Goal: Task Accomplishment & Management: Use online tool/utility

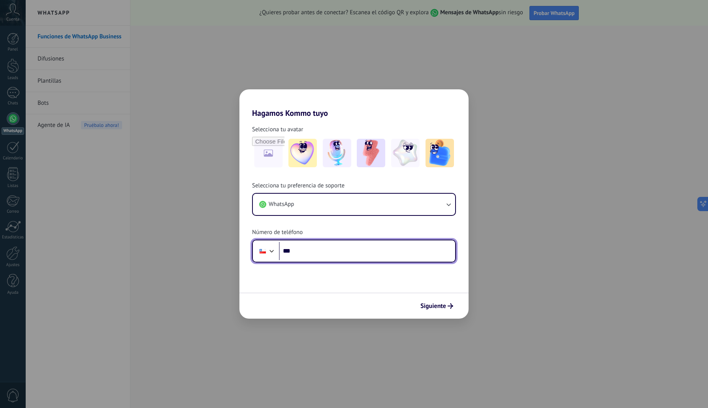
click at [314, 249] on input "***" at bounding box center [367, 251] width 176 height 18
type input "**********"
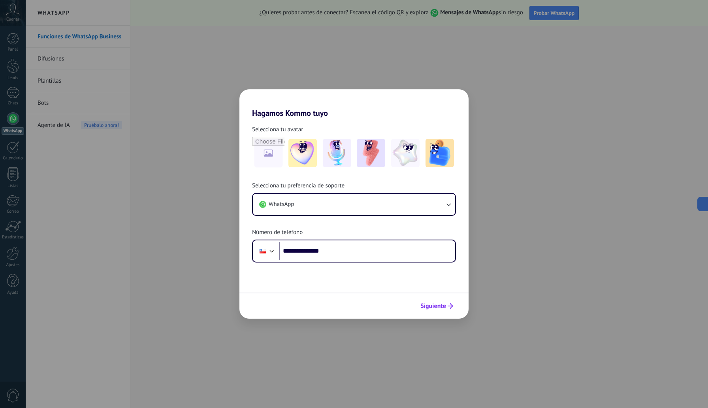
click at [433, 303] on span "Siguiente" at bounding box center [433, 306] width 26 height 6
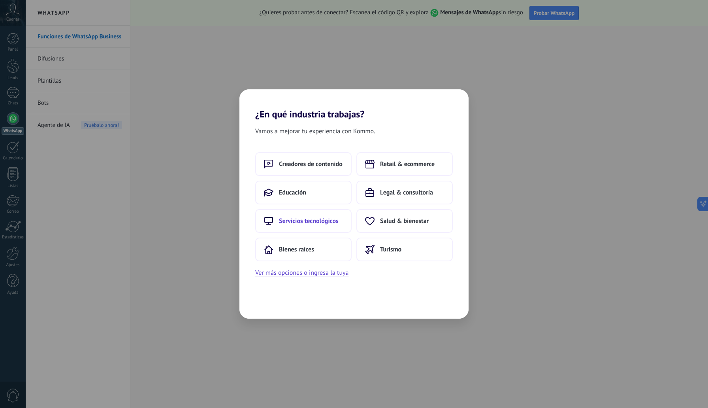
click at [329, 221] on span "Servicios tecnológicos" at bounding box center [309, 221] width 60 height 8
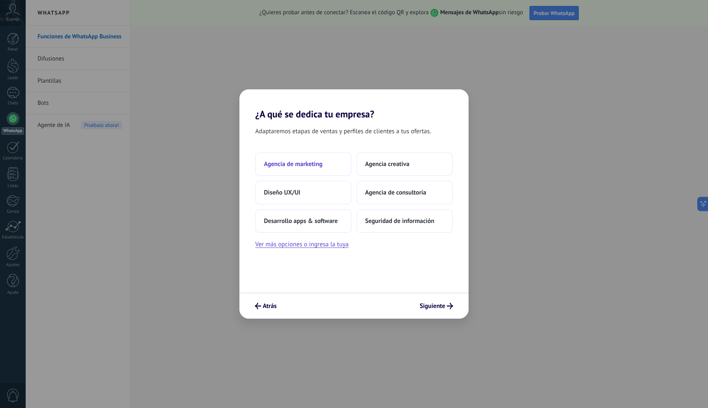
click at [335, 168] on button "Agencia de marketing" at bounding box center [303, 164] width 96 height 24
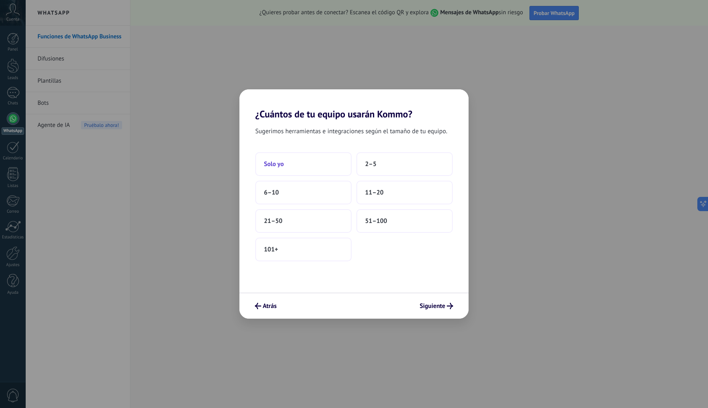
click at [334, 170] on button "Solo yo" at bounding box center [303, 164] width 96 height 24
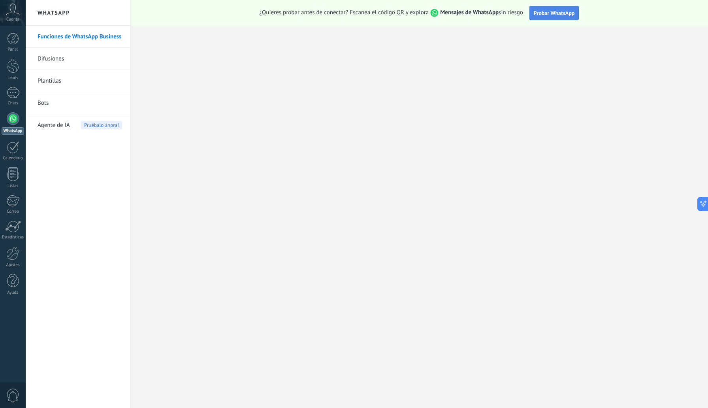
click at [572, 15] on span "Probar WhatsApp" at bounding box center [554, 12] width 41 height 7
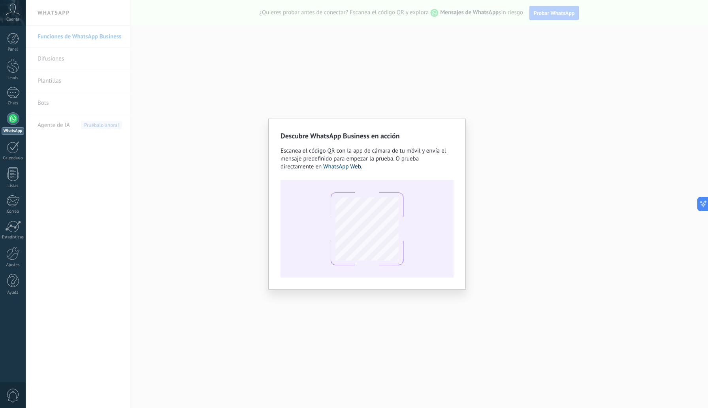
click at [352, 168] on link "WhatsApp Web" at bounding box center [342, 167] width 38 height 8
click at [496, 172] on div "Descubre WhatsApp Business en acción Escanea el código QR con la app de cámara …" at bounding box center [367, 204] width 682 height 408
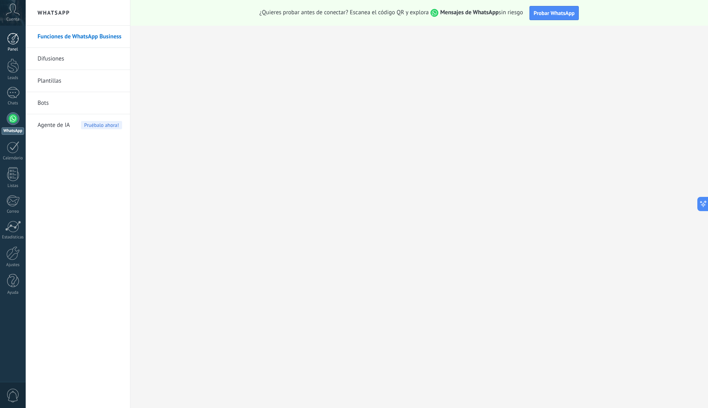
click at [16, 41] on div at bounding box center [13, 39] width 12 height 12
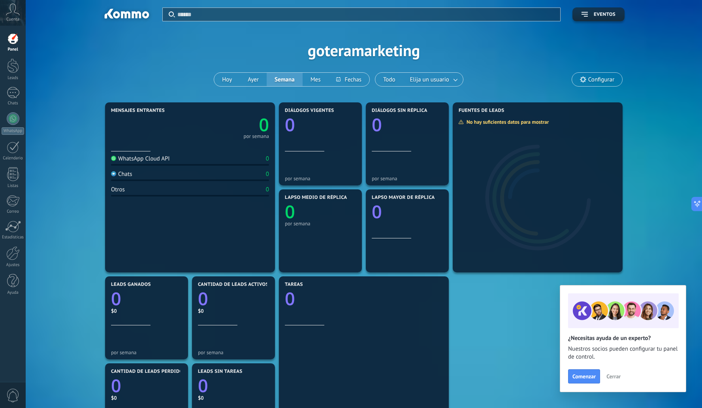
click at [612, 373] on span "Cerrar" at bounding box center [614, 376] width 14 height 6
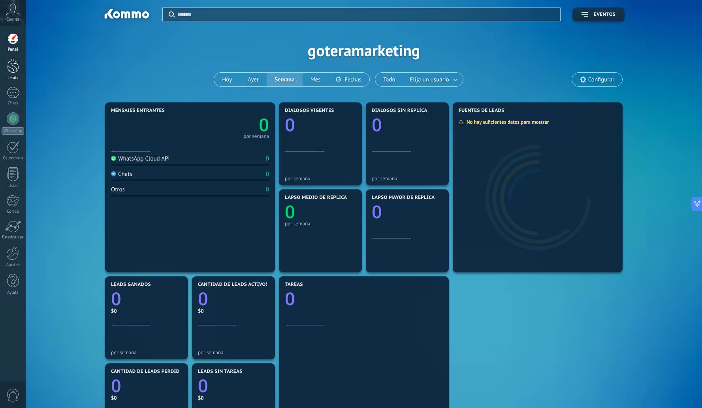
click at [18, 69] on div at bounding box center [13, 65] width 12 height 15
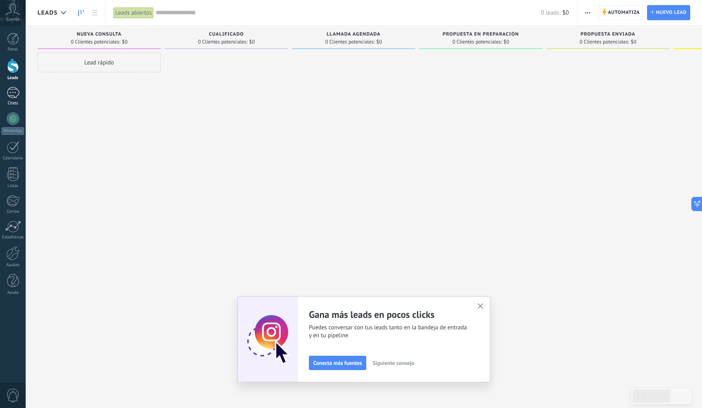
click at [11, 101] on div "Chats" at bounding box center [13, 103] width 23 height 5
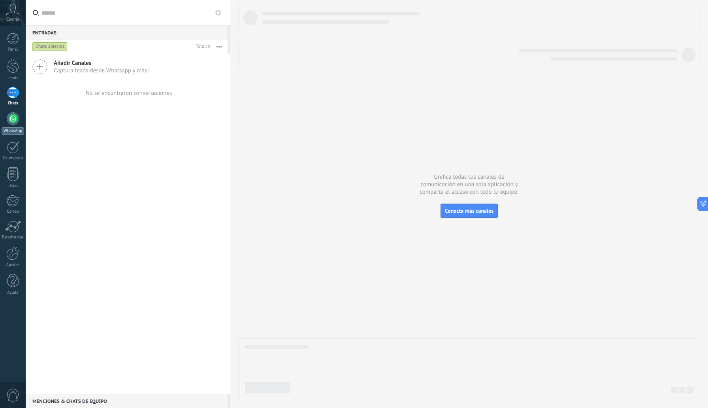
click at [14, 116] on div at bounding box center [13, 118] width 13 height 13
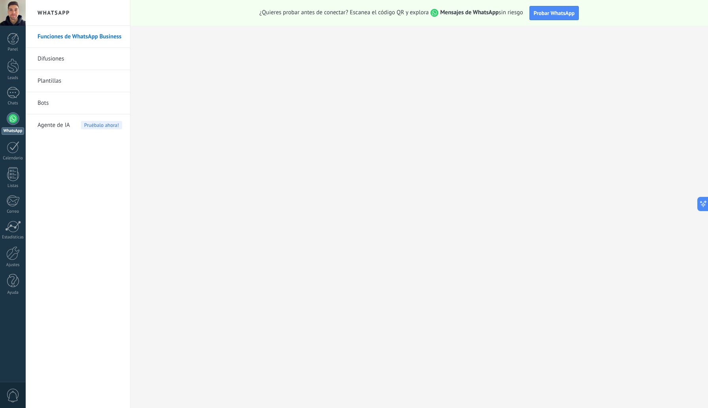
click at [83, 107] on link "Bots" at bounding box center [80, 103] width 85 height 22
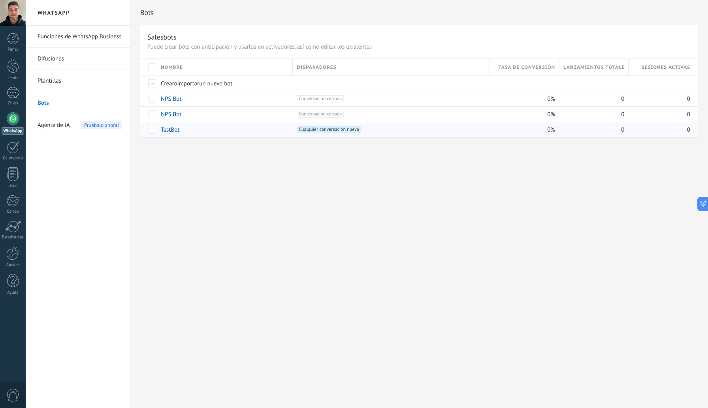
click at [172, 128] on link "TestBot" at bounding box center [170, 130] width 19 height 8
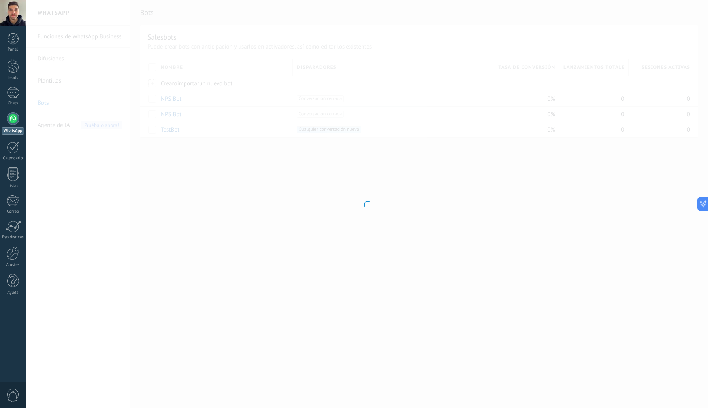
type input "*******"
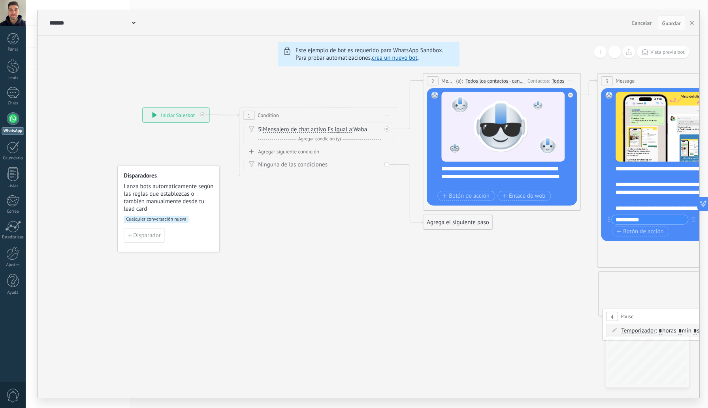
drag, startPoint x: 101, startPoint y: 283, endPoint x: 382, endPoint y: 265, distance: 281.5
